Goal: Information Seeking & Learning: Learn about a topic

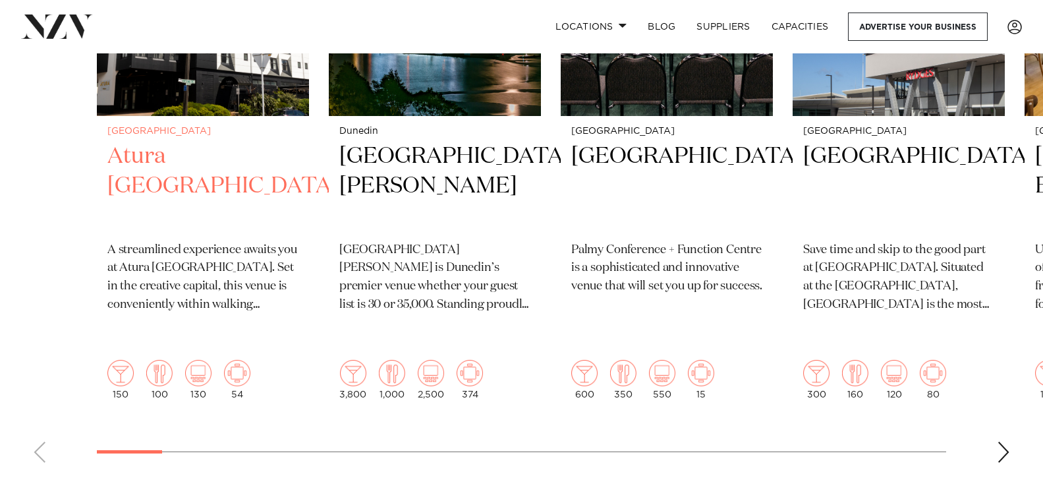
scroll to position [593, 0]
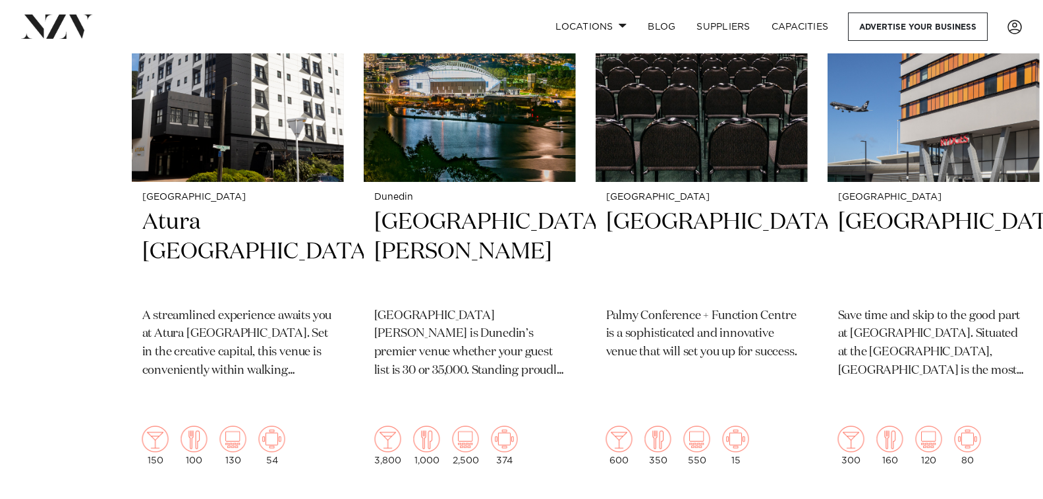
click at [213, 221] on swiper-container "[GEOGRAPHIC_DATA] Atura [GEOGRAPHIC_DATA] A streamlined experience awaits you a…" at bounding box center [521, 218] width 1043 height 642
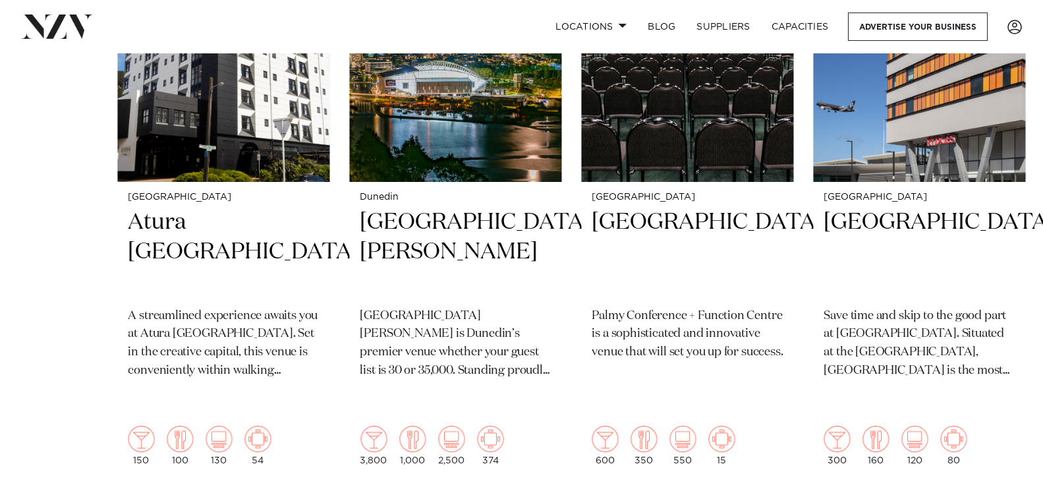
click at [98, 301] on swiper-container "[GEOGRAPHIC_DATA] Atura [GEOGRAPHIC_DATA] A streamlined experience awaits you a…" at bounding box center [521, 218] width 1043 height 642
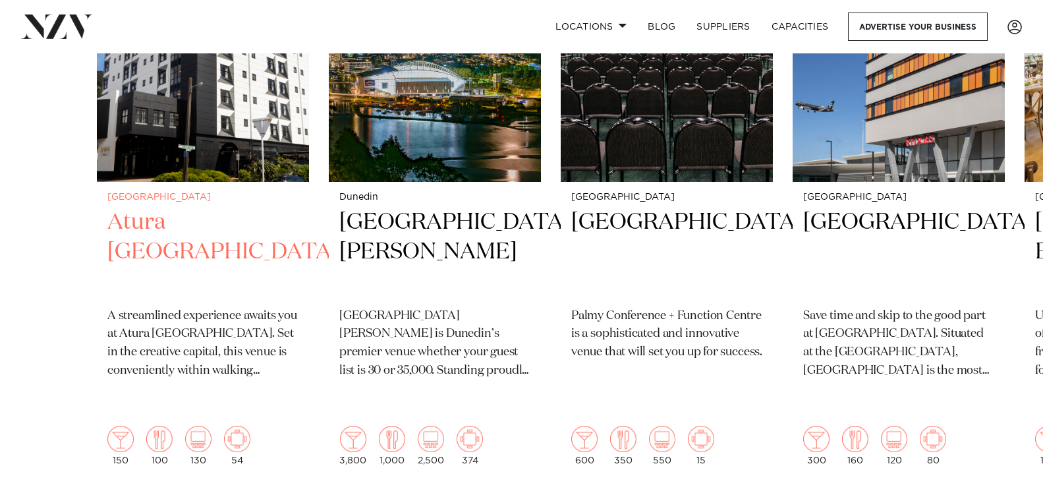
click at [193, 140] on img "1 / 48" at bounding box center [203, 39] width 212 height 285
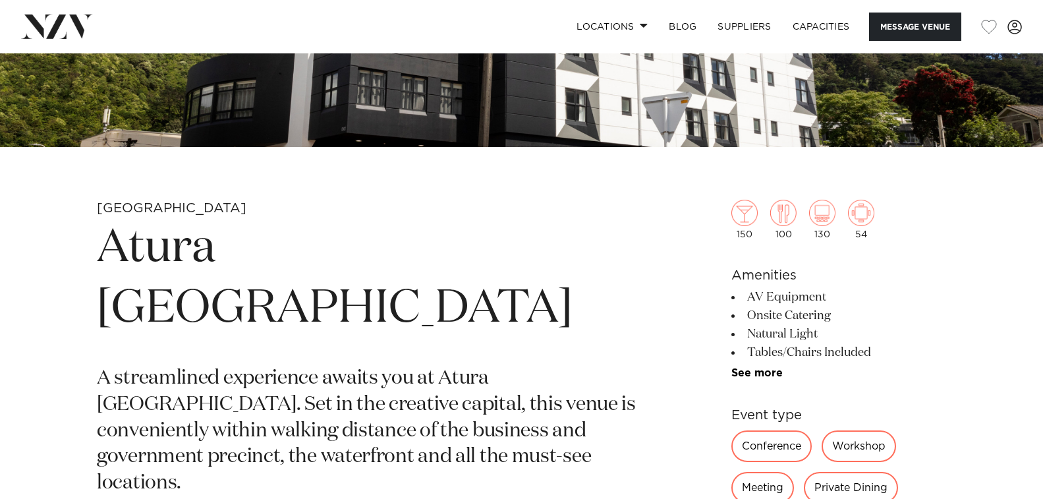
scroll to position [461, 0]
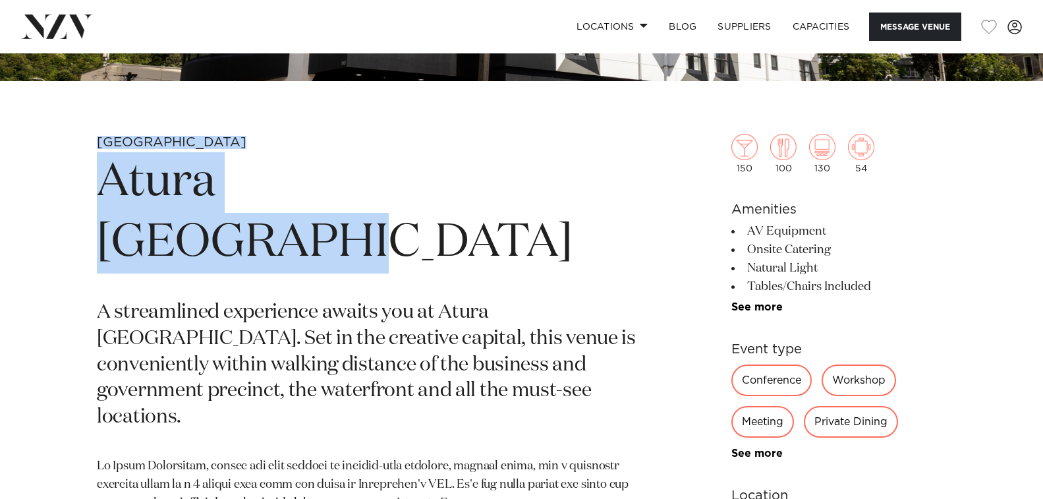
drag, startPoint x: 102, startPoint y: 142, endPoint x: 448, endPoint y: 169, distance: 347.1
copy section "[GEOGRAPHIC_DATA] Atura [GEOGRAPHIC_DATA]"
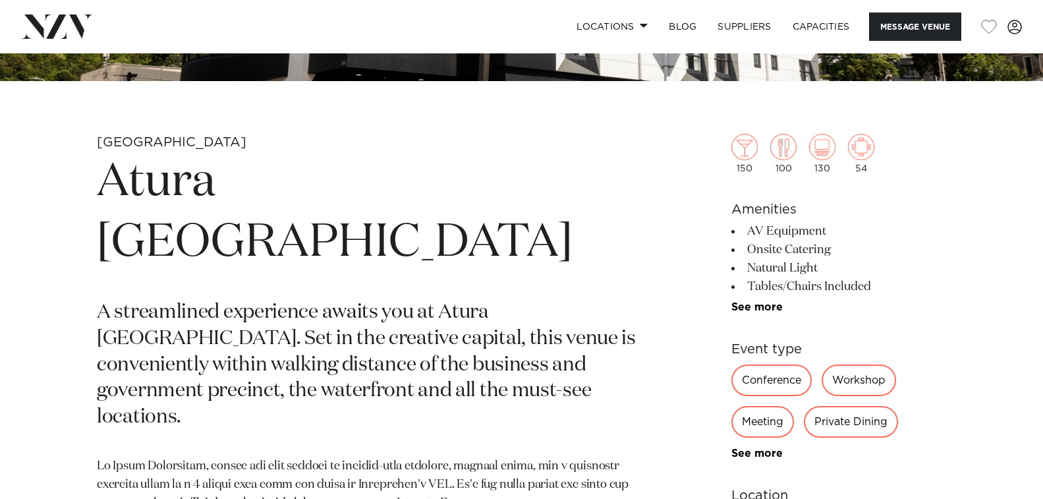
drag, startPoint x: 96, startPoint y: 328, endPoint x: 90, endPoint y: 333, distance: 7.5
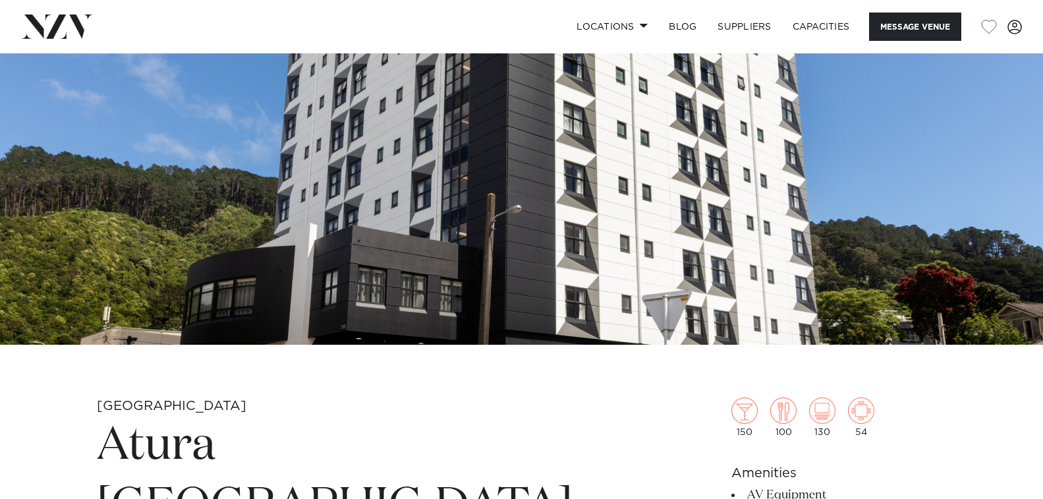
scroll to position [0, 0]
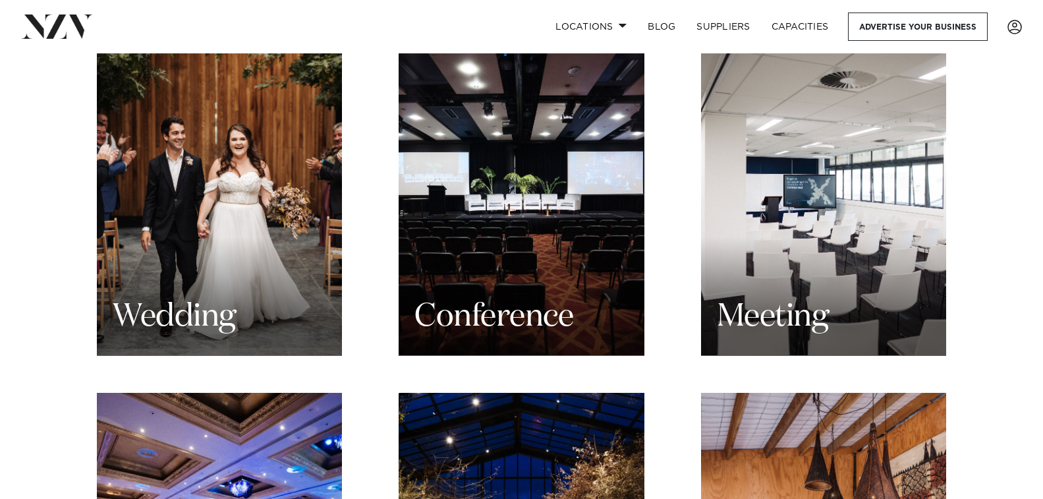
scroll to position [1403, 0]
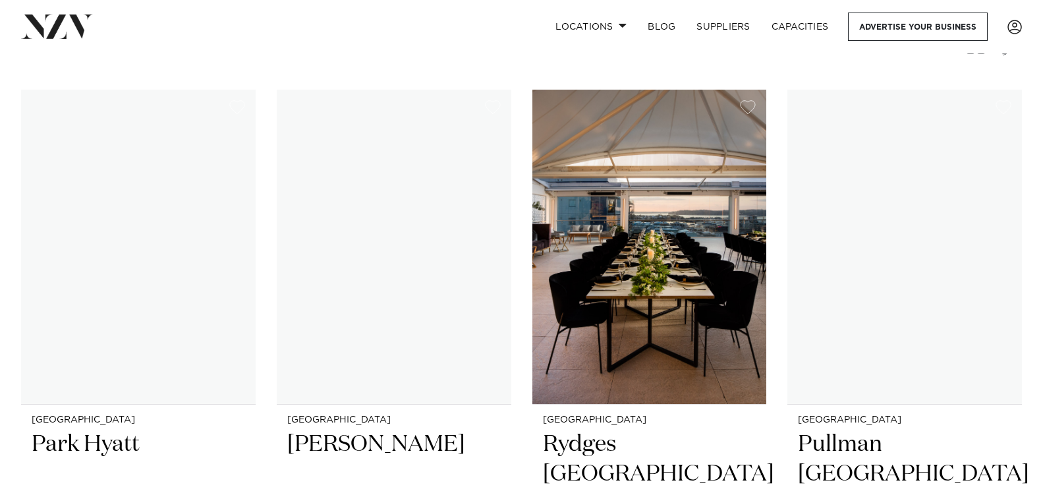
scroll to position [330, 0]
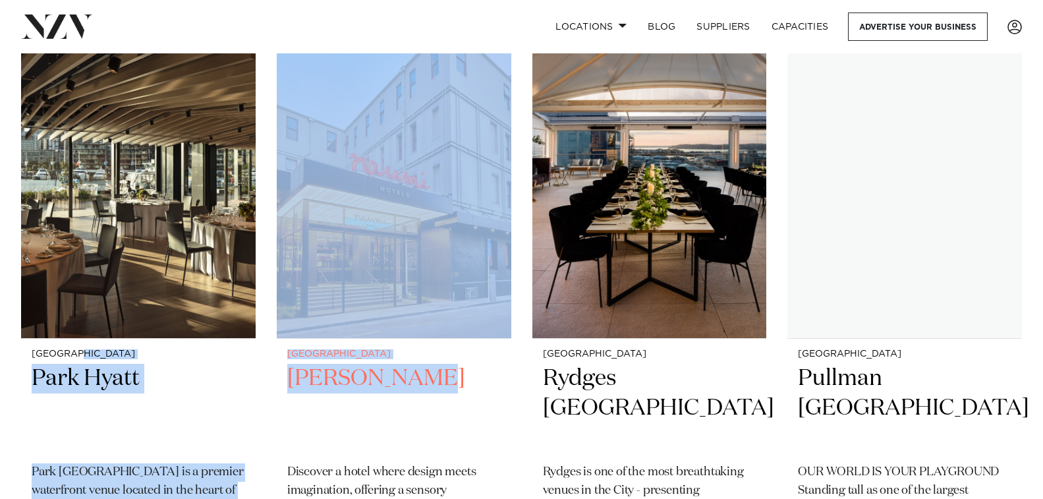
drag, startPoint x: 263, startPoint y: 361, endPoint x: 415, endPoint y: 385, distance: 154.2
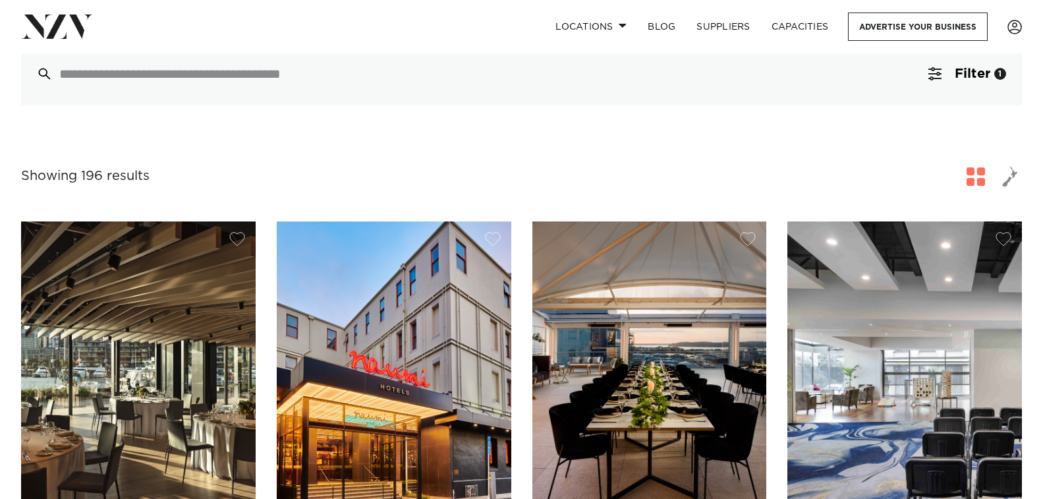
scroll to position [0, 0]
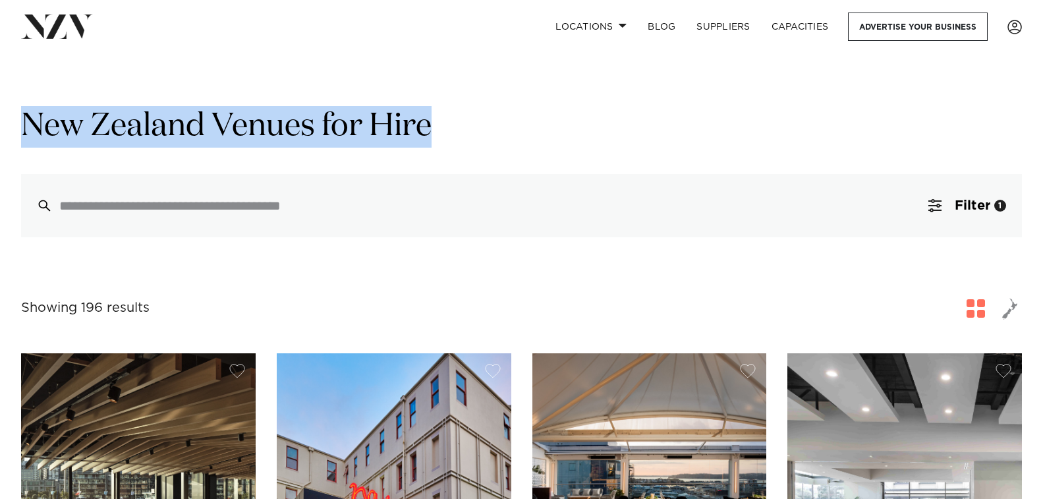
drag, startPoint x: 27, startPoint y: 121, endPoint x: 447, endPoint y: 136, distance: 420.1
click at [447, 136] on h1 "New Zealand Venues for Hire" at bounding box center [521, 127] width 1001 height 42
copy h1 "New Zealand Venues for Hire"
